Goal: Information Seeking & Learning: Learn about a topic

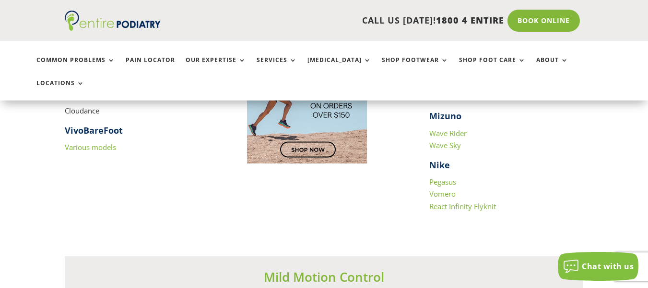
scroll to position [1037, 0]
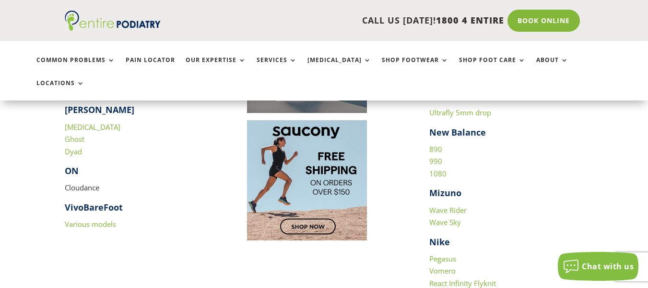
click at [437, 168] on link "1080" at bounding box center [438, 173] width 17 height 10
click at [434, 156] on link "990" at bounding box center [436, 161] width 13 height 10
click at [437, 156] on link "990" at bounding box center [436, 161] width 13 height 10
click at [435, 144] on link "890" at bounding box center [436, 149] width 13 height 10
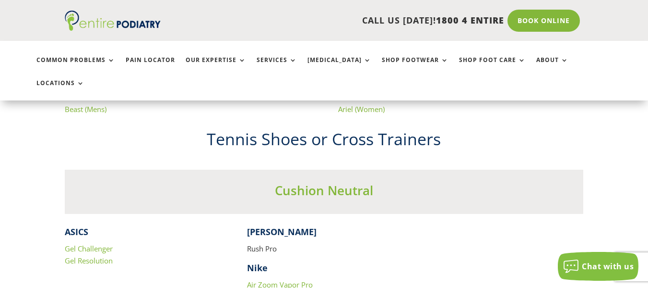
scroll to position [1997, 0]
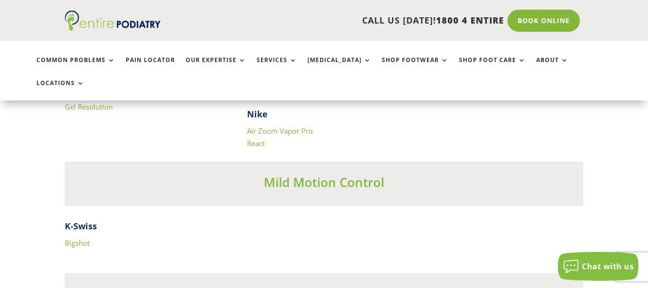
click at [288, 126] on link "Air Zoom Vapor Pro" at bounding box center [280, 131] width 66 height 10
click at [252, 138] on link "React" at bounding box center [256, 143] width 18 height 10
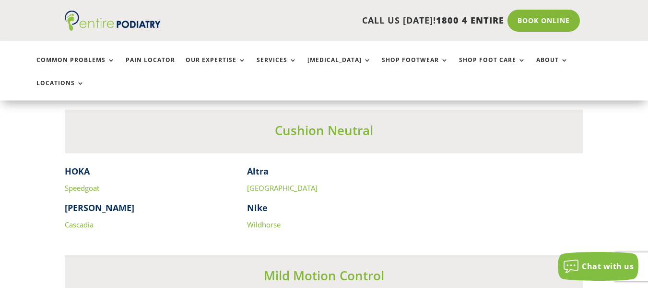
scroll to position [2458, 0]
click at [272, 218] on link "Wildhorse" at bounding box center [264, 223] width 34 height 10
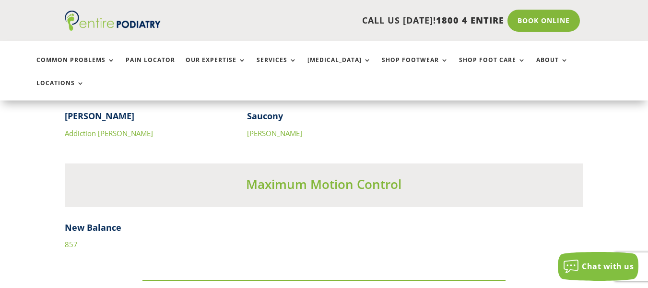
scroll to position [3187, 0]
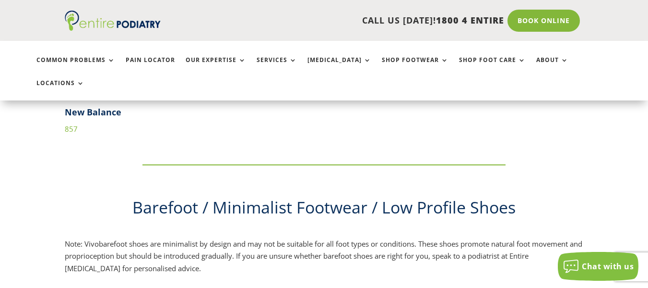
click at [72, 124] on link "857" at bounding box center [71, 129] width 13 height 10
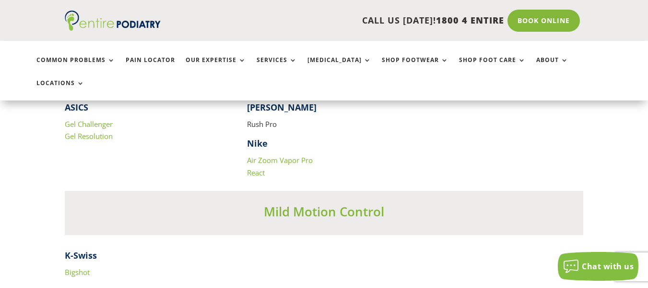
scroll to position [2044, 0]
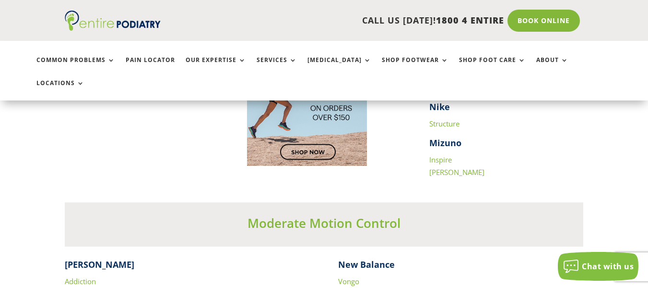
scroll to position [1391, 0]
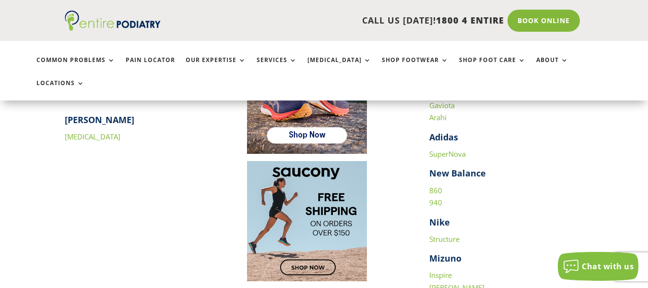
click at [440, 149] on link "SuperNova" at bounding box center [448, 154] width 36 height 10
click at [439, 197] on link "940" at bounding box center [436, 202] width 13 height 10
click at [435, 185] on link "860" at bounding box center [436, 190] width 13 height 10
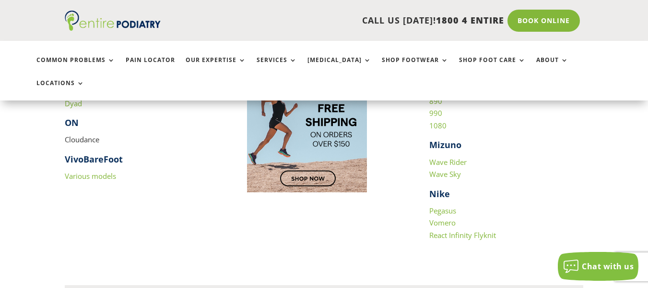
scroll to position [1084, 0]
click at [456, 230] on link "React Infinity Flyknit" at bounding box center [463, 235] width 67 height 10
click at [446, 218] on link "Vomero" at bounding box center [443, 223] width 26 height 10
click at [447, 206] on link "Pegasus" at bounding box center [443, 211] width 27 height 10
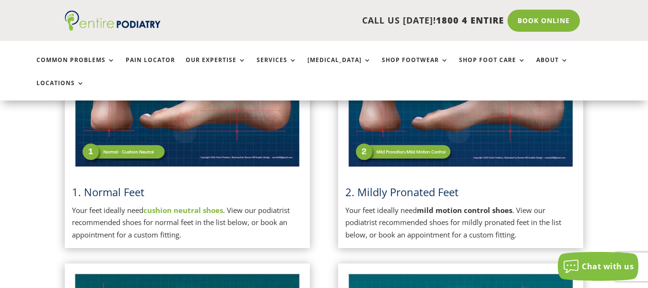
scroll to position [316, 0]
